Goal: Task Accomplishment & Management: Manage account settings

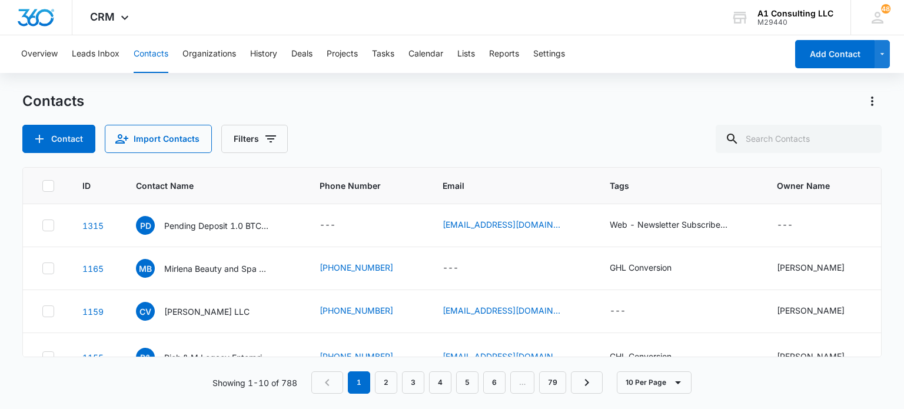
click at [417, 91] on div "Overview Leads Inbox Contacts Organizations History Deals Projects Tasks Calend…" at bounding box center [452, 221] width 904 height 373
drag, startPoint x: 762, startPoint y: 114, endPoint x: 758, endPoint y: 122, distance: 9.0
click at [762, 114] on div "Contacts Contact Import Contacts Filters" at bounding box center [451, 122] width 859 height 61
click at [810, 141] on input "text" at bounding box center [799, 139] width 166 height 28
type input "senior"
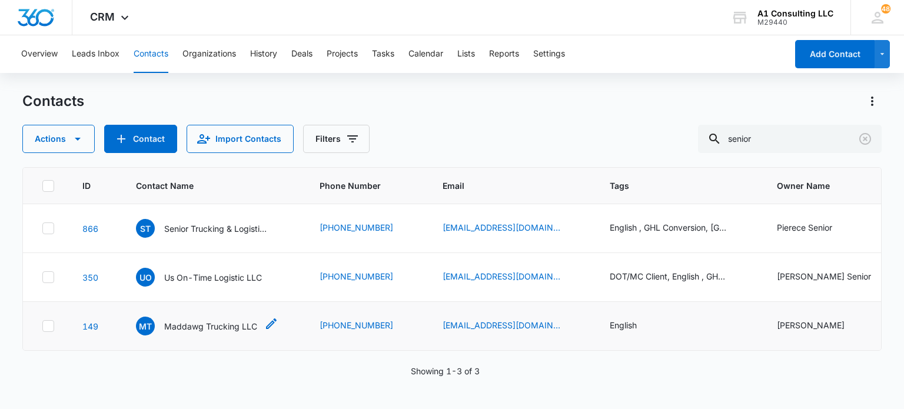
click at [228, 320] on p "Maddawg Trucking LLC" at bounding box center [210, 326] width 93 height 12
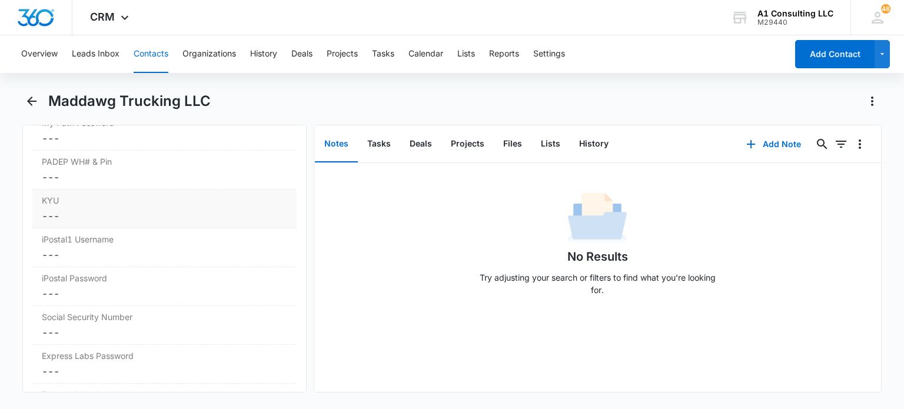
scroll to position [2462, 0]
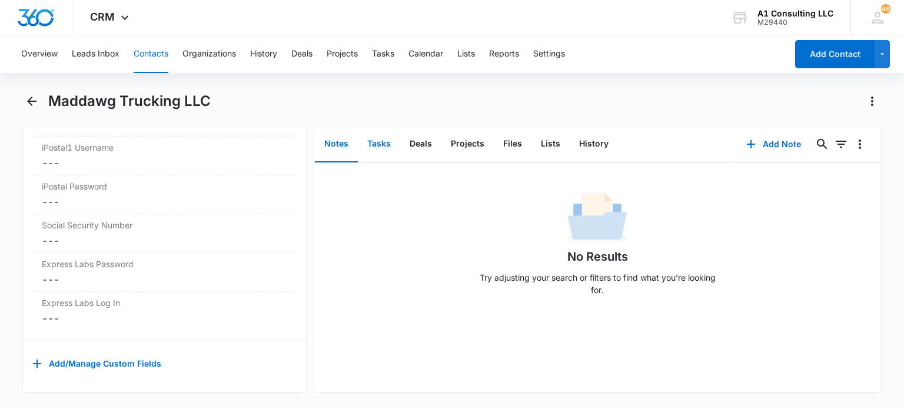
click at [396, 135] on button "Tasks" at bounding box center [379, 144] width 42 height 37
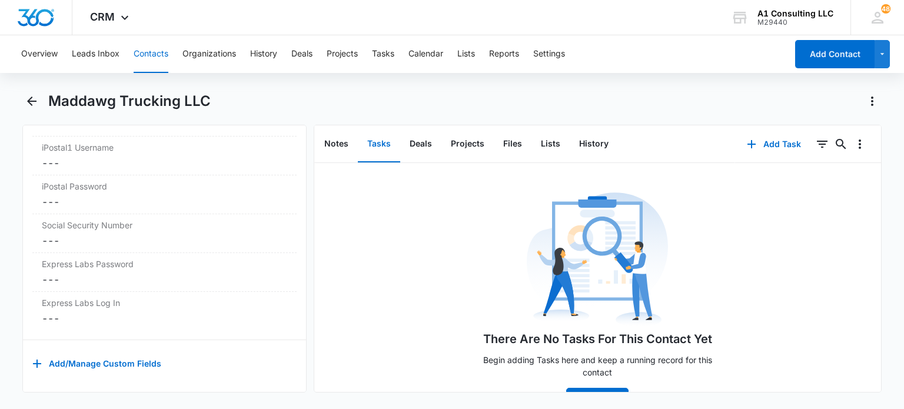
click at [146, 63] on button "Contacts" at bounding box center [151, 54] width 35 height 38
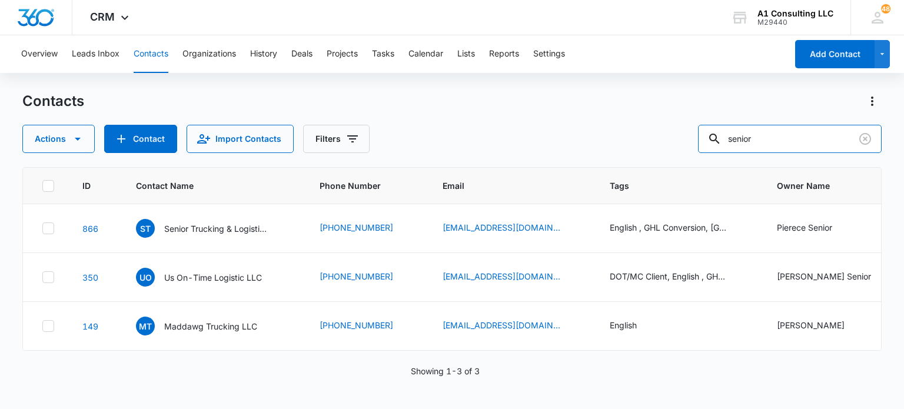
drag, startPoint x: 782, startPoint y: 143, endPoint x: 683, endPoint y: 142, distance: 98.9
click at [683, 142] on div "Actions Contact Import Contacts Filters senior" at bounding box center [451, 139] width 859 height 28
type input "tyquell"
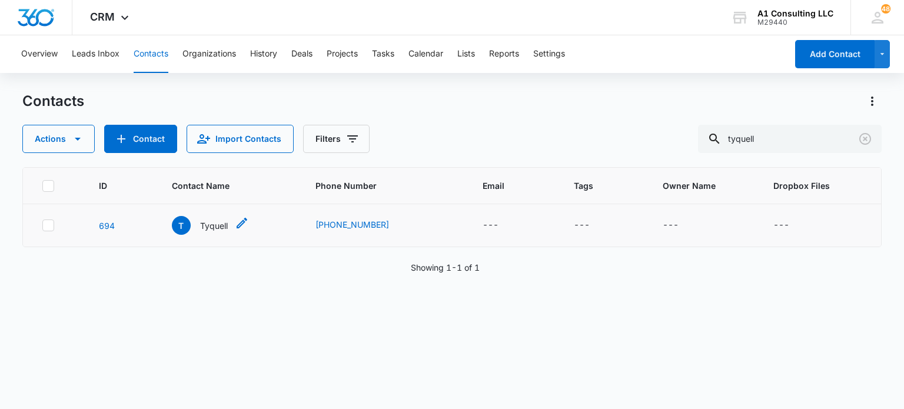
click at [207, 228] on p "Tyquell" at bounding box center [214, 226] width 28 height 12
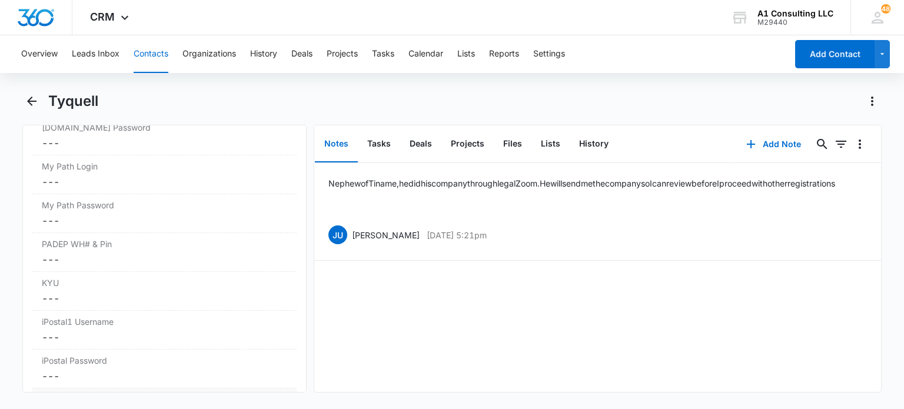
scroll to position [2471, 0]
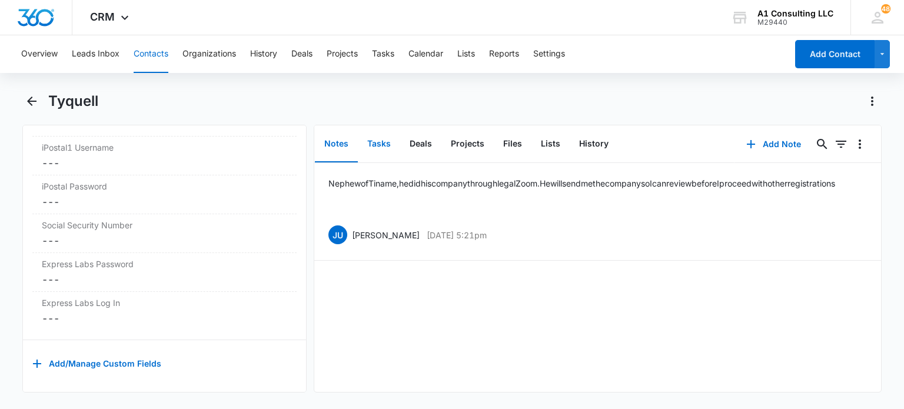
click at [383, 136] on button "Tasks" at bounding box center [379, 144] width 42 height 37
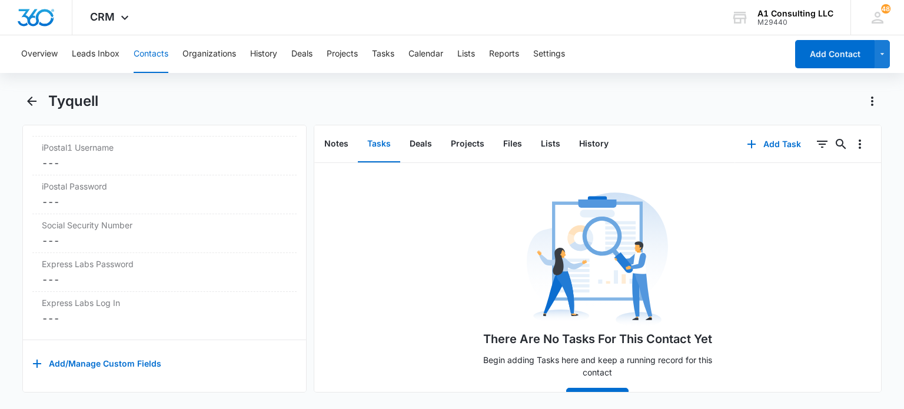
click at [150, 52] on button "Contacts" at bounding box center [151, 54] width 35 height 38
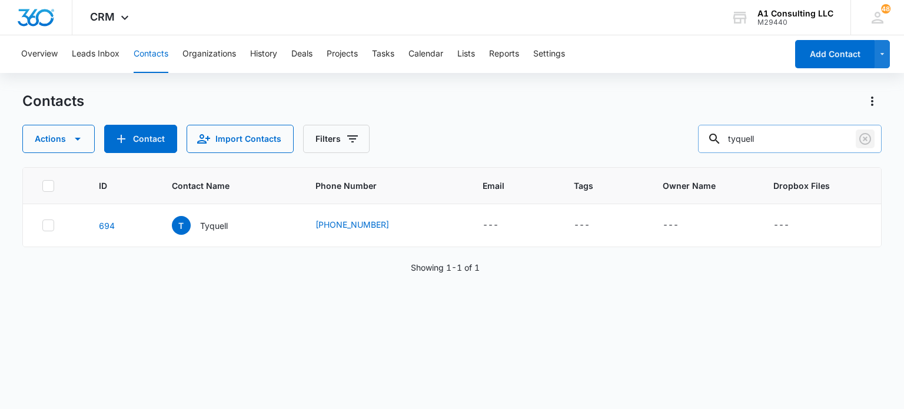
click at [868, 145] on icon "Clear" at bounding box center [865, 139] width 14 height 14
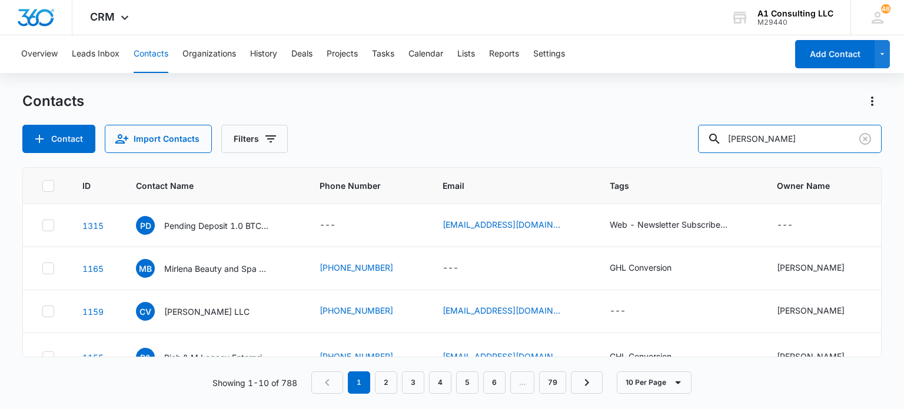
type input "[PERSON_NAME]"
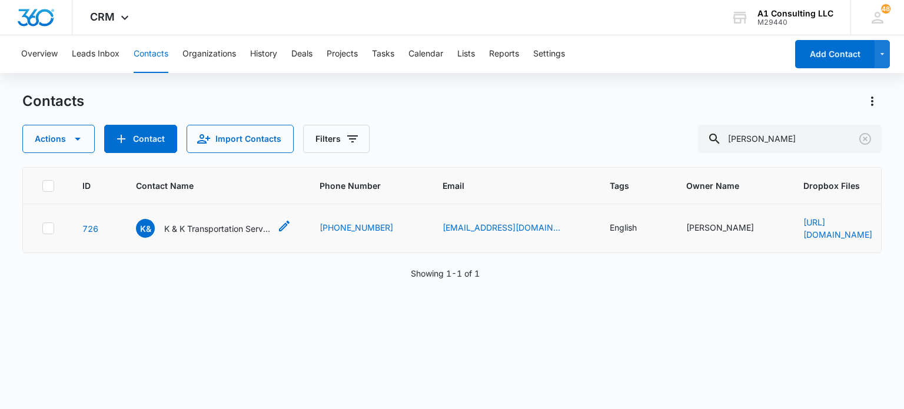
click at [190, 229] on p "K & K Transportation Services Inc" at bounding box center [217, 229] width 106 height 12
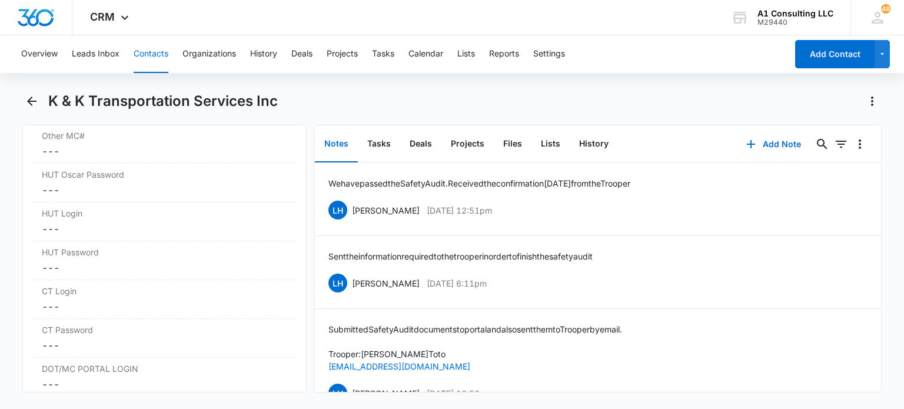
scroll to position [2002, 0]
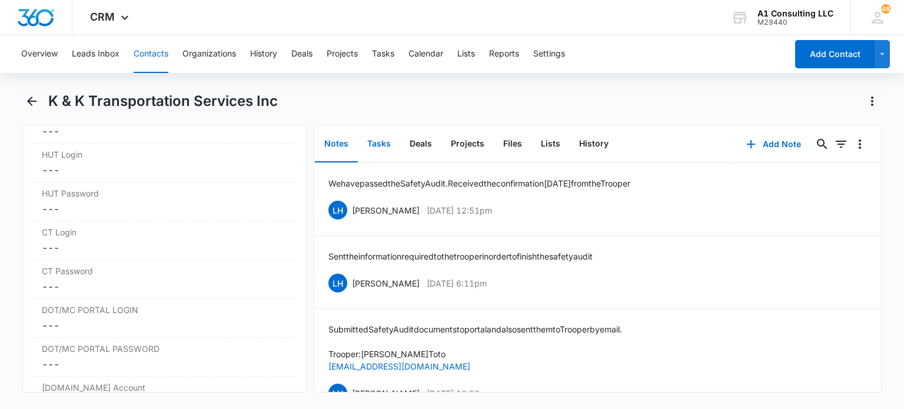
click at [374, 150] on button "Tasks" at bounding box center [379, 144] width 42 height 37
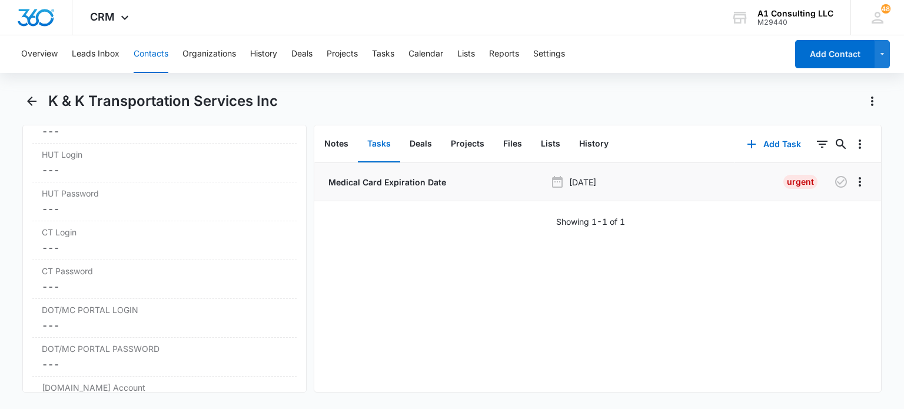
click at [417, 184] on p "Medical Card Expiration Date" at bounding box center [386, 182] width 120 height 12
click at [331, 142] on button "Notes" at bounding box center [336, 144] width 43 height 37
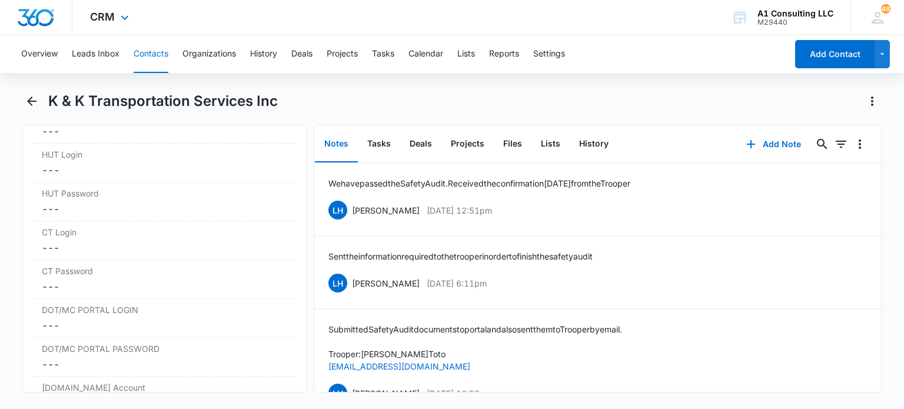
drag, startPoint x: 152, startPoint y: 53, endPoint x: 212, endPoint y: 14, distance: 71.4
click at [152, 54] on button "Contacts" at bounding box center [151, 54] width 35 height 38
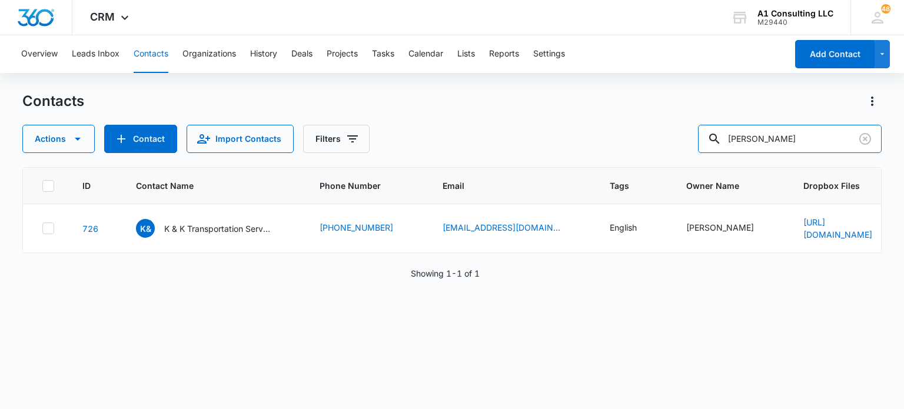
drag, startPoint x: 802, startPoint y: 141, endPoint x: 659, endPoint y: 143, distance: 142.5
click at [659, 143] on div "Actions Contact Import Contacts Filters [PERSON_NAME]" at bounding box center [451, 139] width 859 height 28
type input "[PERSON_NAME]"
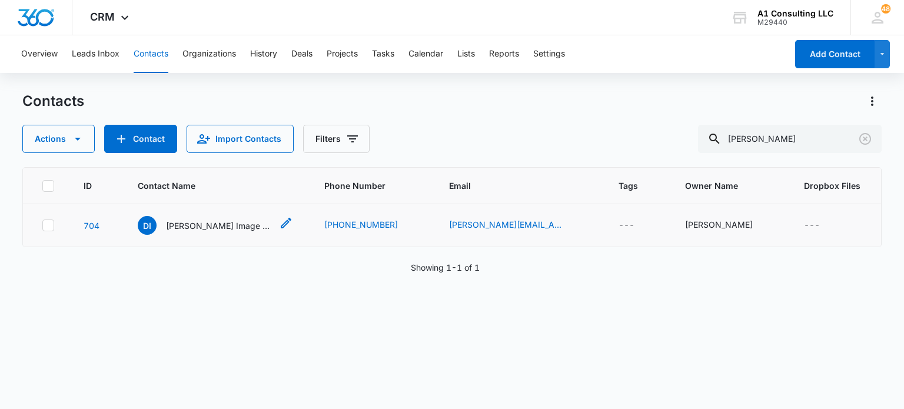
click at [207, 222] on p "[PERSON_NAME] Image Enterprise Corp" at bounding box center [219, 226] width 106 height 12
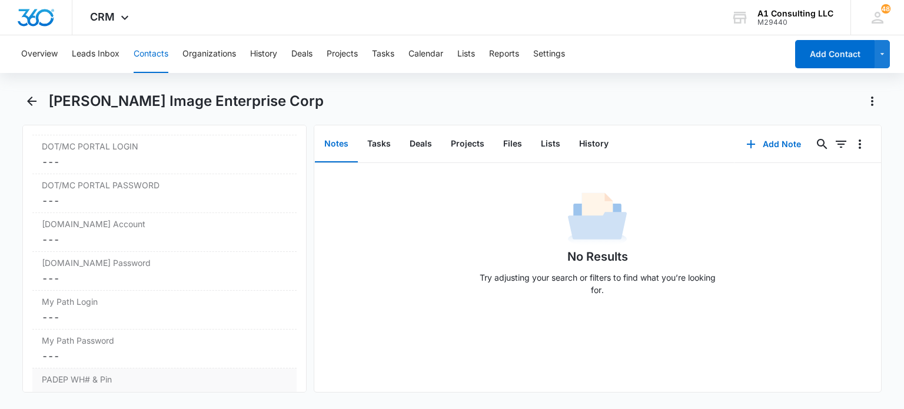
scroll to position [2471, 0]
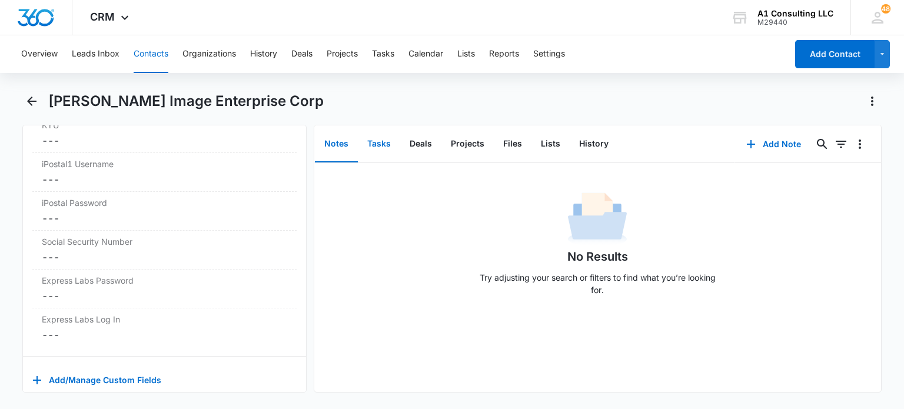
click at [383, 148] on button "Tasks" at bounding box center [379, 144] width 42 height 37
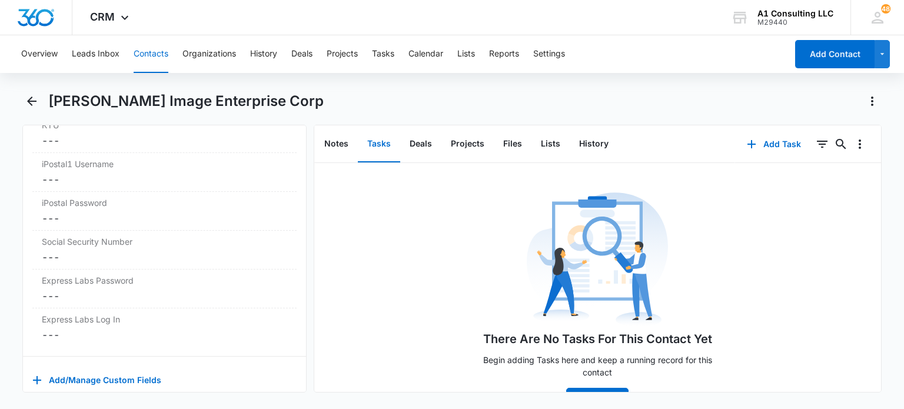
click at [136, 41] on button "Contacts" at bounding box center [151, 54] width 35 height 38
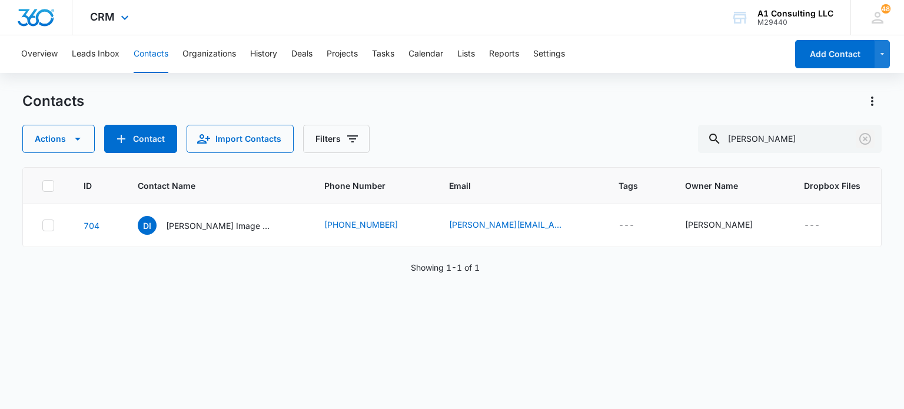
click at [865, 142] on icon "Clear" at bounding box center [865, 139] width 14 height 14
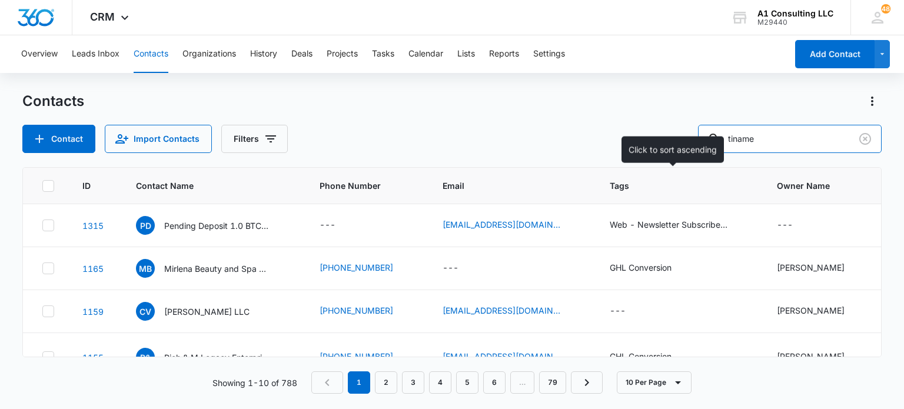
type input "tiname"
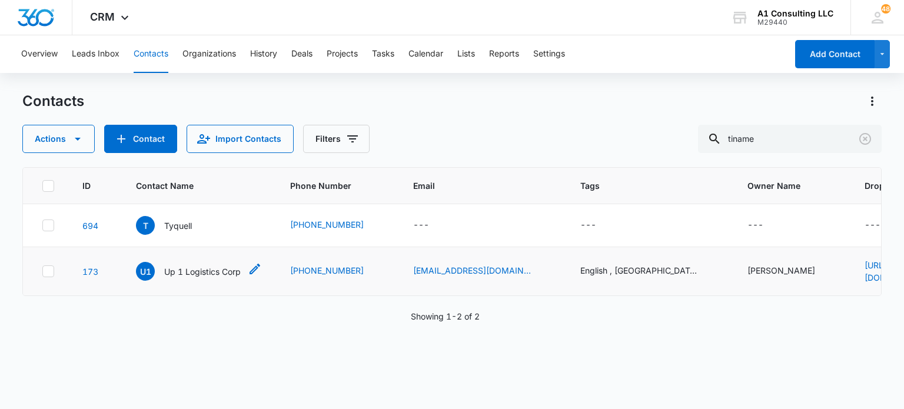
click at [229, 268] on p "Up 1 Logistics Corp" at bounding box center [202, 272] width 77 height 12
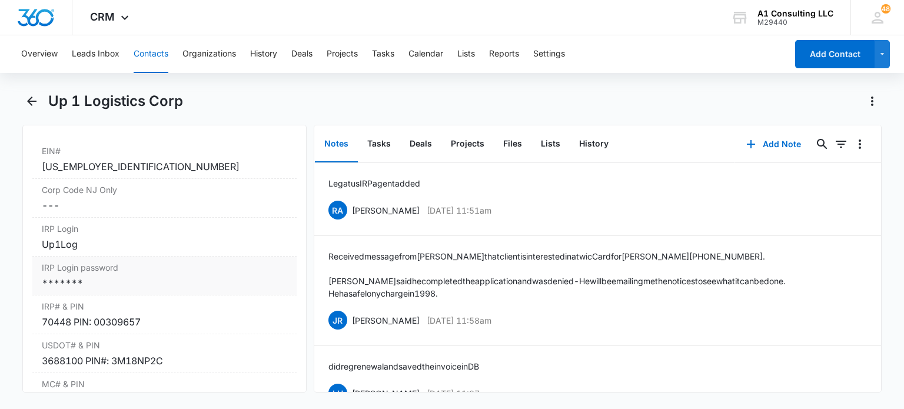
scroll to position [1531, 0]
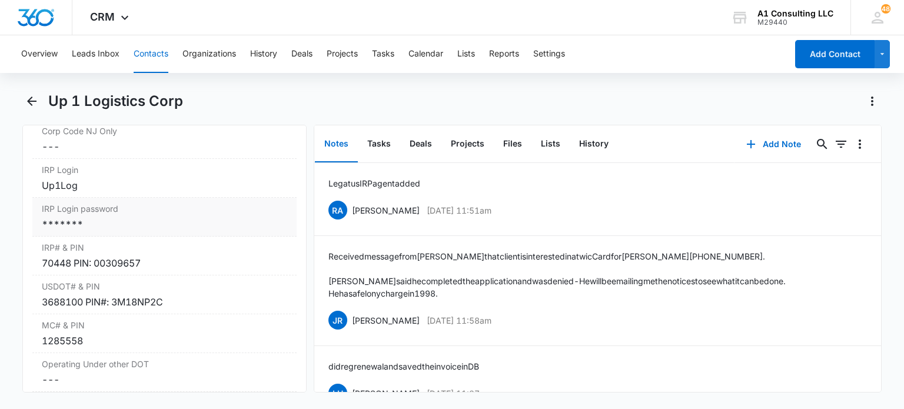
click at [99, 231] on div "*******" at bounding box center [164, 224] width 245 height 14
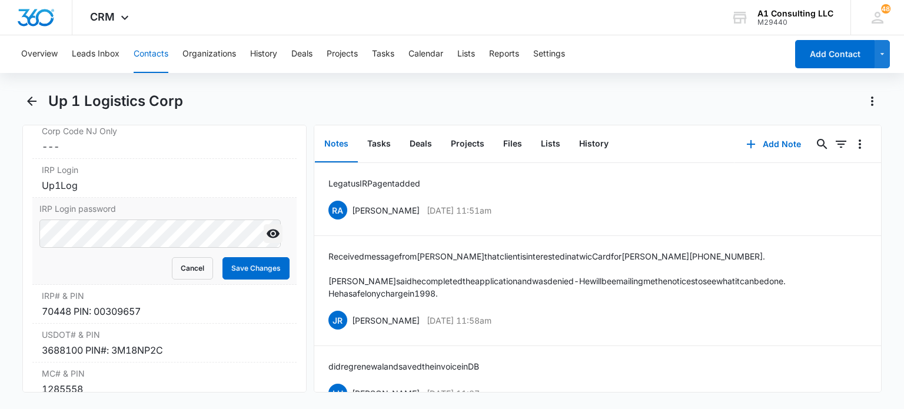
click at [267, 238] on icon "Show" at bounding box center [273, 234] width 13 height 9
click at [191, 280] on button "Cancel" at bounding box center [192, 268] width 41 height 22
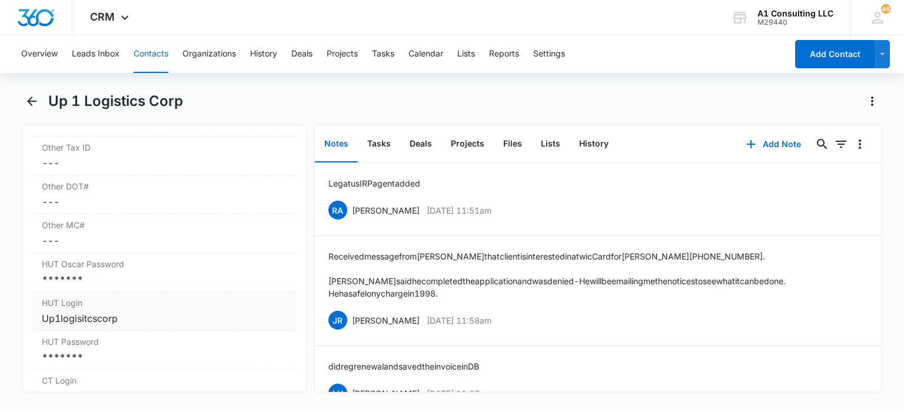
scroll to position [1943, 0]
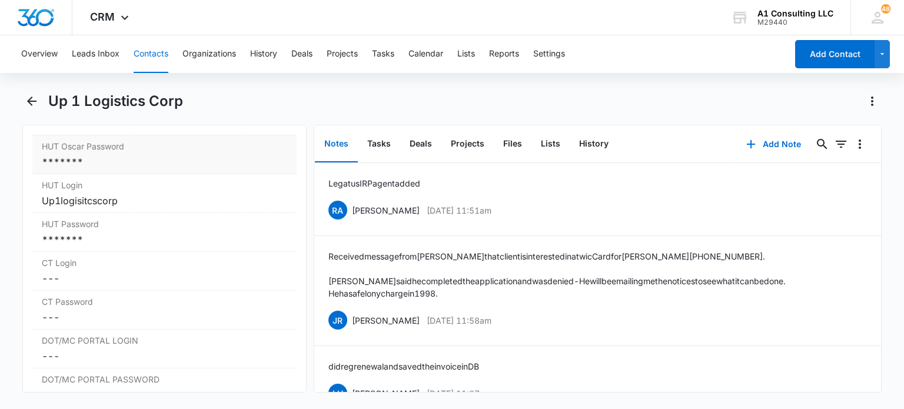
click at [112, 169] on div "*******" at bounding box center [164, 162] width 245 height 14
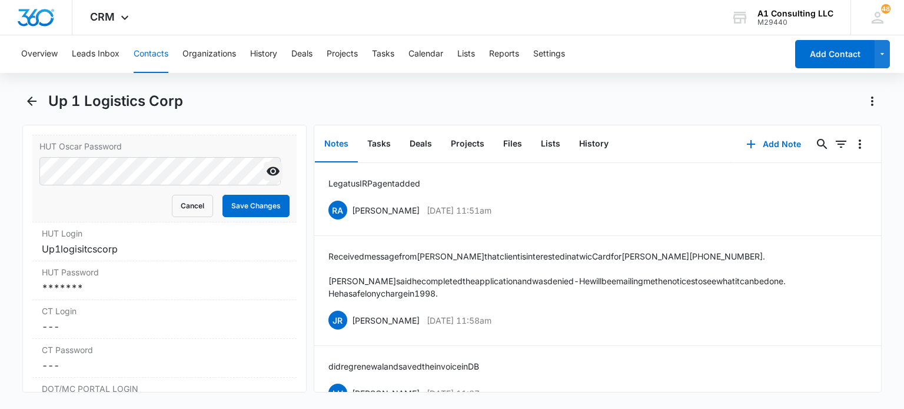
click at [268, 176] on icon "Show" at bounding box center [273, 171] width 13 height 9
drag, startPoint x: 184, startPoint y: 226, endPoint x: 189, endPoint y: 215, distance: 11.8
click at [184, 217] on button "Cancel" at bounding box center [192, 206] width 41 height 22
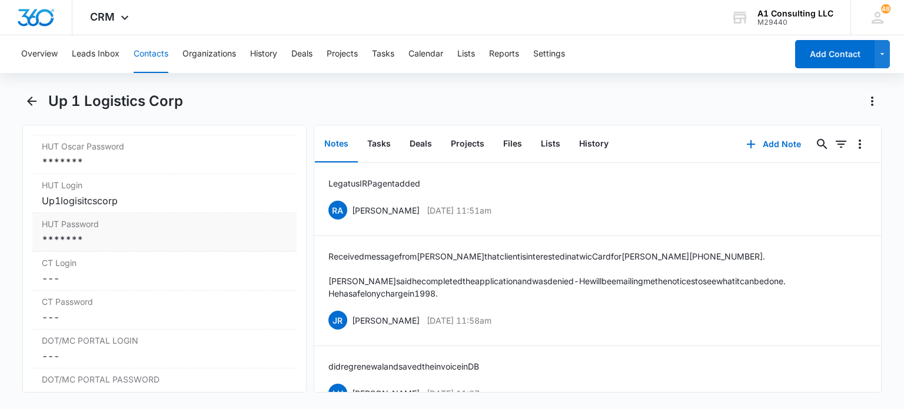
click at [95, 252] on div "HUT Password Cancel Save Changes *******" at bounding box center [164, 232] width 264 height 39
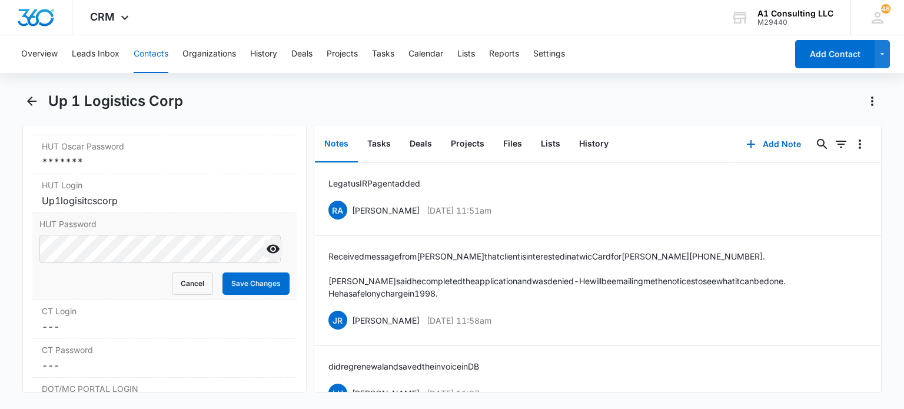
click at [264, 258] on button "Show" at bounding box center [273, 249] width 19 height 19
click at [192, 295] on button "Cancel" at bounding box center [192, 284] width 41 height 22
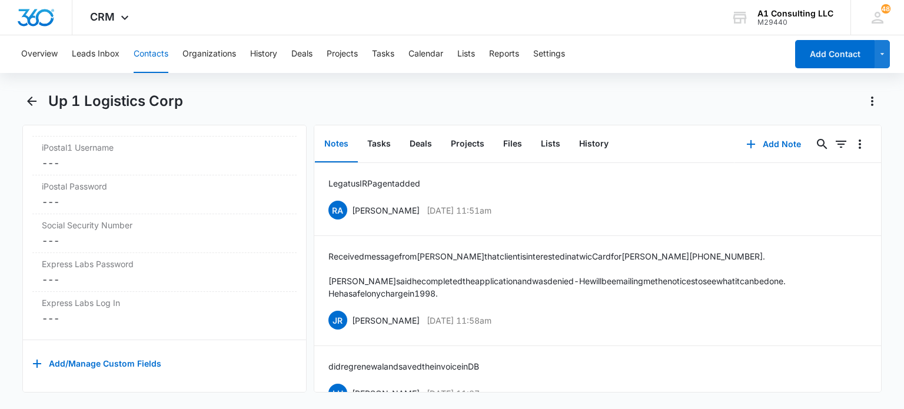
scroll to position [2476, 0]
click at [376, 142] on button "Tasks" at bounding box center [379, 144] width 42 height 37
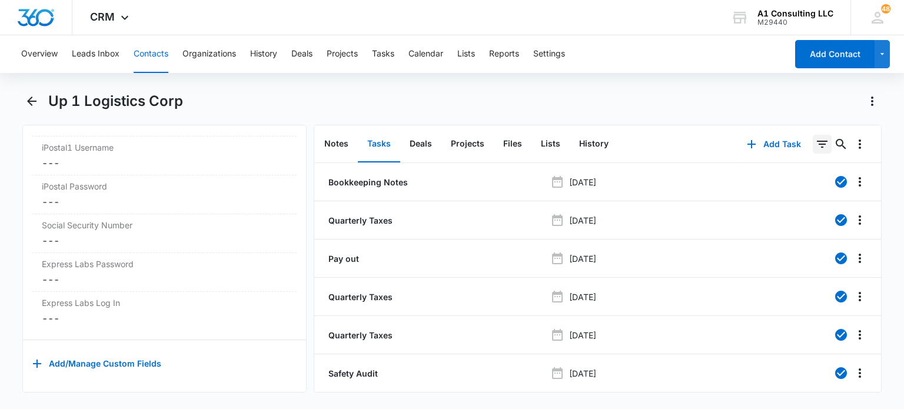
drag, startPoint x: 815, startPoint y: 139, endPoint x: 815, endPoint y: 148, distance: 8.9
click at [815, 140] on icon "Filters" at bounding box center [822, 144] width 14 height 14
click at [801, 237] on icon "Show Task status filters" at bounding box center [808, 244] width 14 height 14
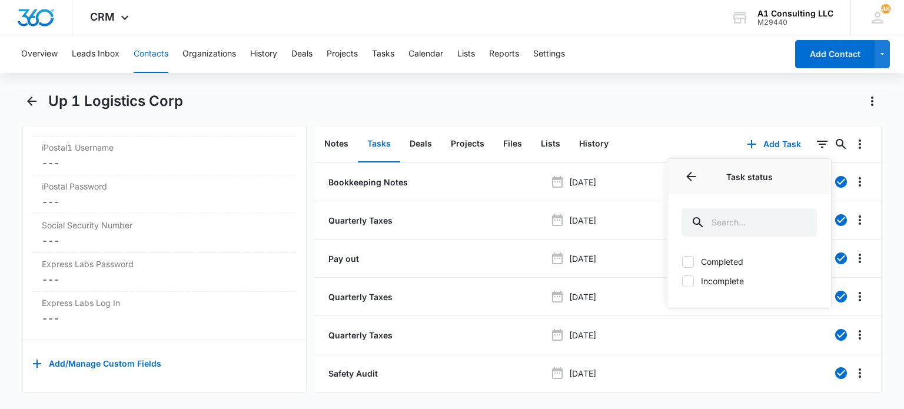
click at [686, 283] on label "Incomplete" at bounding box center [749, 281] width 135 height 12
click at [682, 281] on input "Incomplete" at bounding box center [682, 281] width 1 height 1
checkbox input "true"
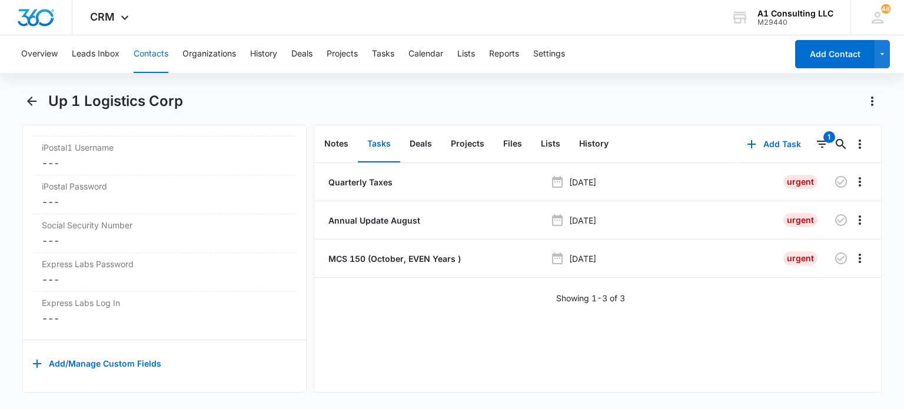
click at [602, 92] on div "Up 1 Logistics Corp" at bounding box center [465, 101] width 834 height 19
click at [402, 216] on p "Annual Update August" at bounding box center [373, 220] width 94 height 12
drag, startPoint x: 153, startPoint y: 51, endPoint x: 266, endPoint y: 92, distance: 120.3
click at [153, 52] on button "Contacts" at bounding box center [151, 54] width 35 height 38
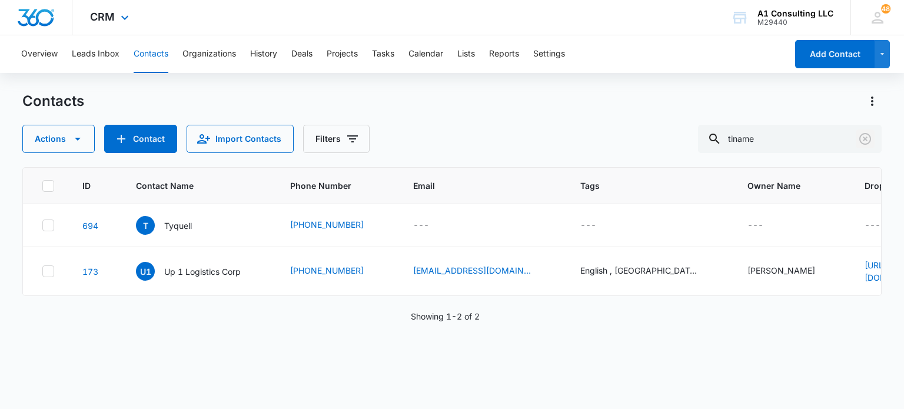
drag, startPoint x: 866, startPoint y: 136, endPoint x: 433, endPoint y: 8, distance: 451.7
click at [867, 136] on icon "Clear" at bounding box center [865, 139] width 14 height 14
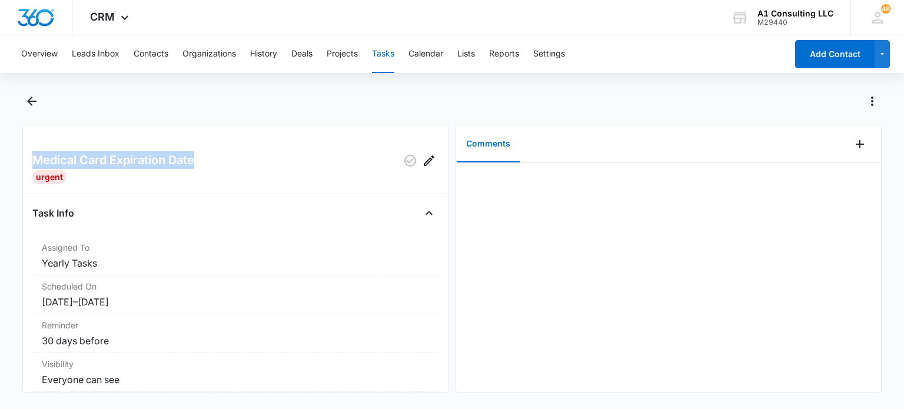
drag, startPoint x: 198, startPoint y: 156, endPoint x: 137, endPoint y: 84, distance: 94.4
click at [32, 143] on div "Medical Card Expiration Date Urgent Task Info Assigned To Yearly Tasks Schedule…" at bounding box center [235, 259] width 426 height 268
copy h2 "Medical Card Expiration Date"
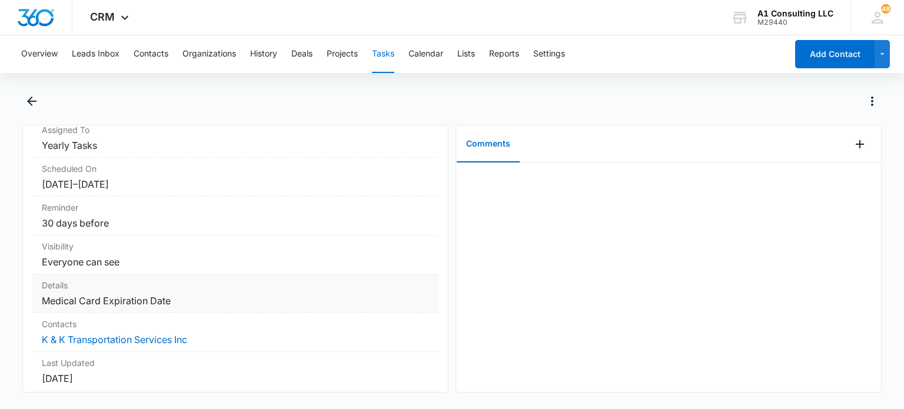
scroll to position [177, 0]
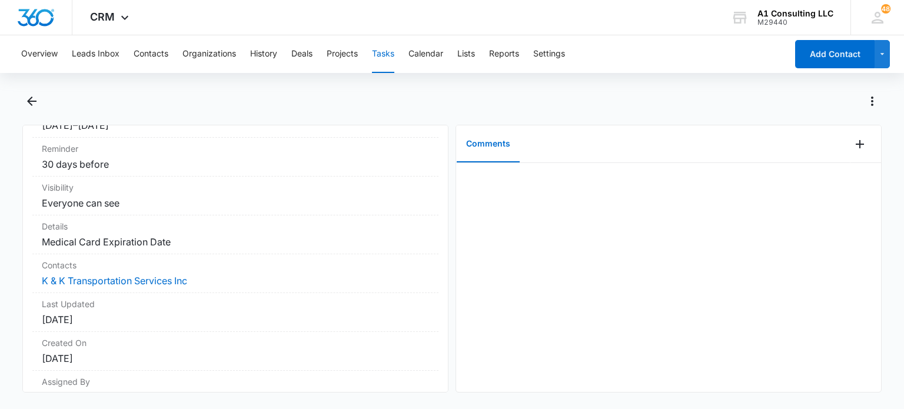
drag, startPoint x: 182, startPoint y: 244, endPoint x: 5, endPoint y: 236, distance: 177.4
click at [5, 236] on main "Medical Card Expiration Date Urgent Task Info Assigned To Yearly Tasks Schedule…" at bounding box center [452, 249] width 904 height 315
copy dd "Medical Card Expiration Date"
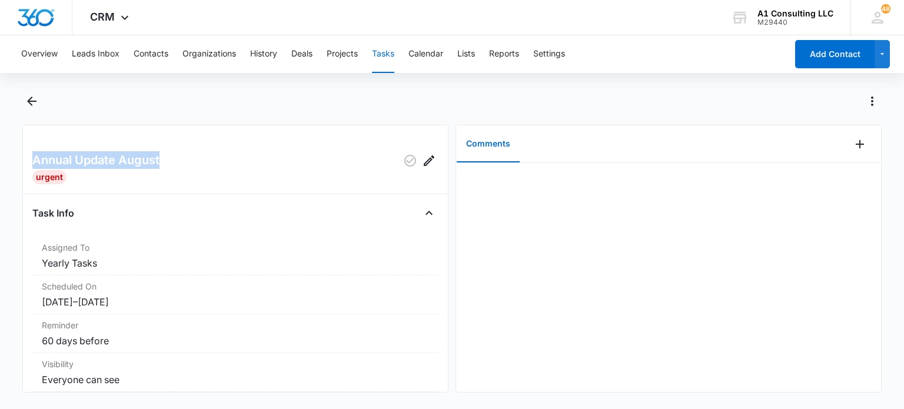
drag, startPoint x: 207, startPoint y: 155, endPoint x: 33, endPoint y: 154, distance: 173.7
click at [33, 154] on div "Annual Update August" at bounding box center [235, 160] width 406 height 19
copy h2 "Annual Update August"
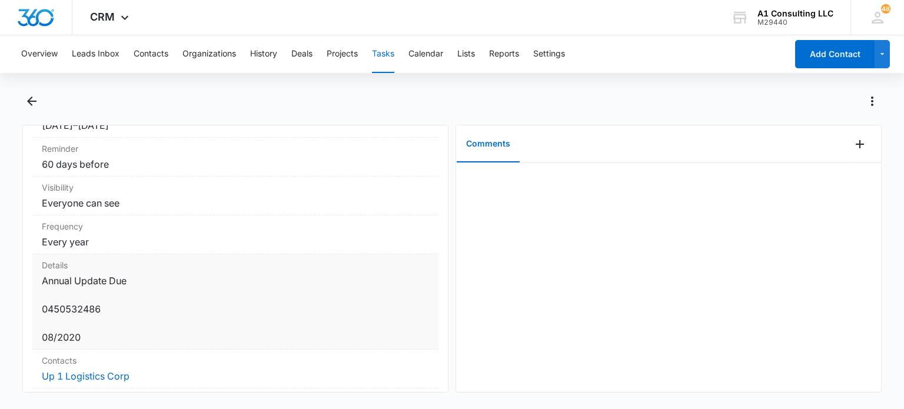
scroll to position [235, 0]
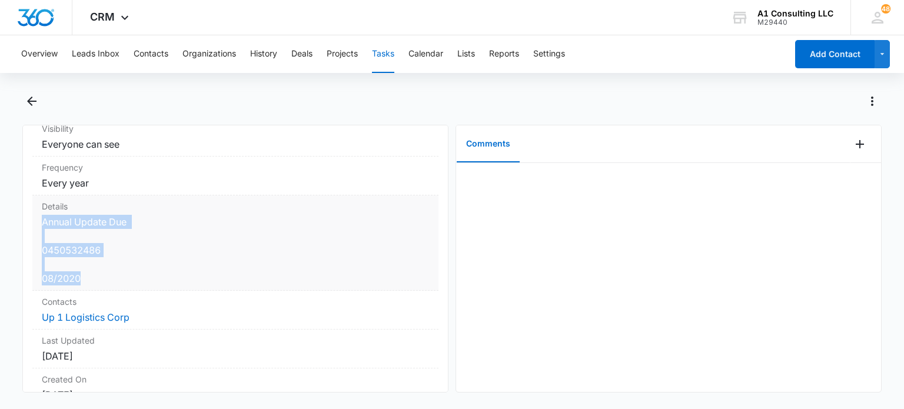
drag, startPoint x: 89, startPoint y: 273, endPoint x: 38, endPoint y: 221, distance: 72.4
click at [38, 221] on div "Details Annual Update Due 0450532486 08/2020" at bounding box center [235, 242] width 406 height 95
copy dd "Annual Update Due 0450532486 08/2020"
